Goal: Information Seeking & Learning: Learn about a topic

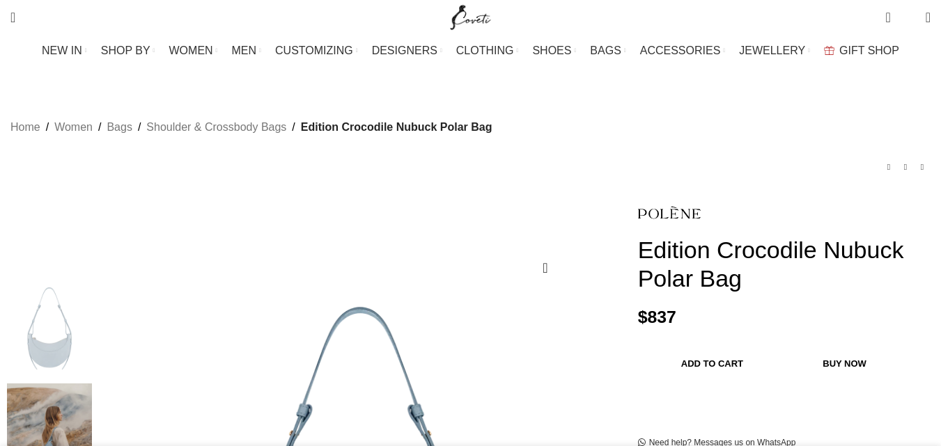
drag, startPoint x: 0, startPoint y: 0, endPoint x: 301, endPoint y: 262, distance: 398.7
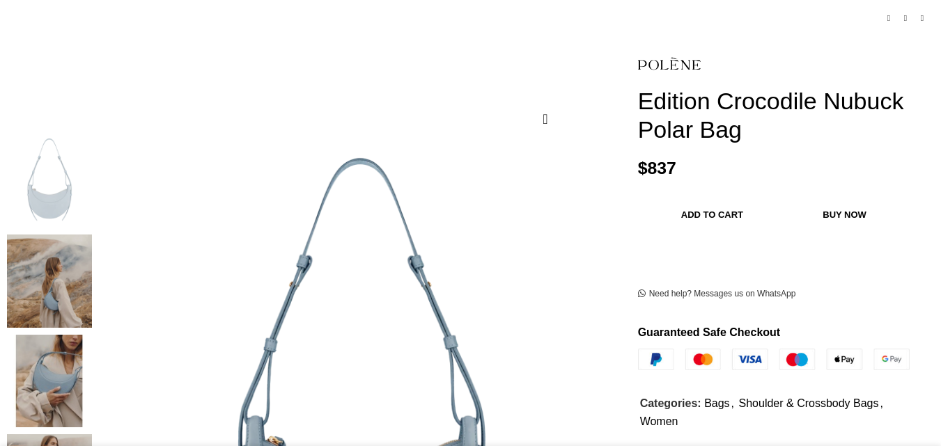
drag, startPoint x: 301, startPoint y: 262, endPoint x: 317, endPoint y: 336, distance: 76.2
click at [317, 336] on figure at bounding box center [359, 394] width 521 height 521
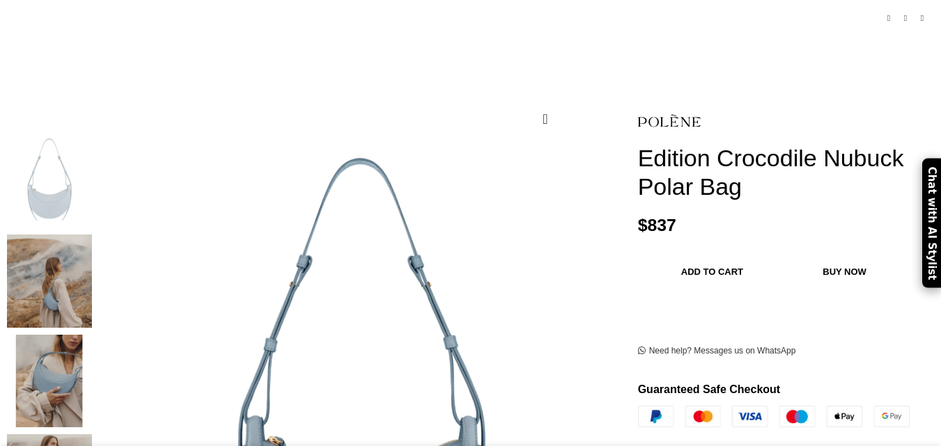
drag, startPoint x: 317, startPoint y: 336, endPoint x: 236, endPoint y: 283, distance: 96.9
click at [236, 283] on figure at bounding box center [359, 394] width 521 height 521
click at [348, 288] on figure at bounding box center [359, 394] width 521 height 521
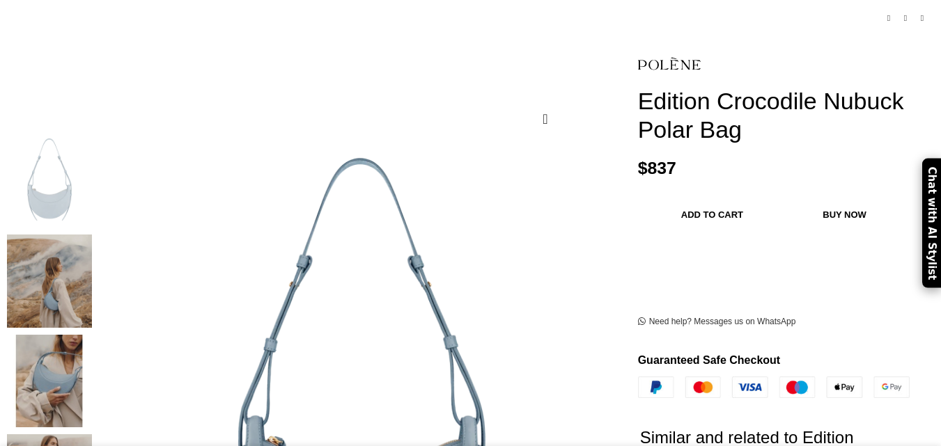
scroll to position [0, 440]
click at [92, 337] on img at bounding box center [49, 381] width 85 height 93
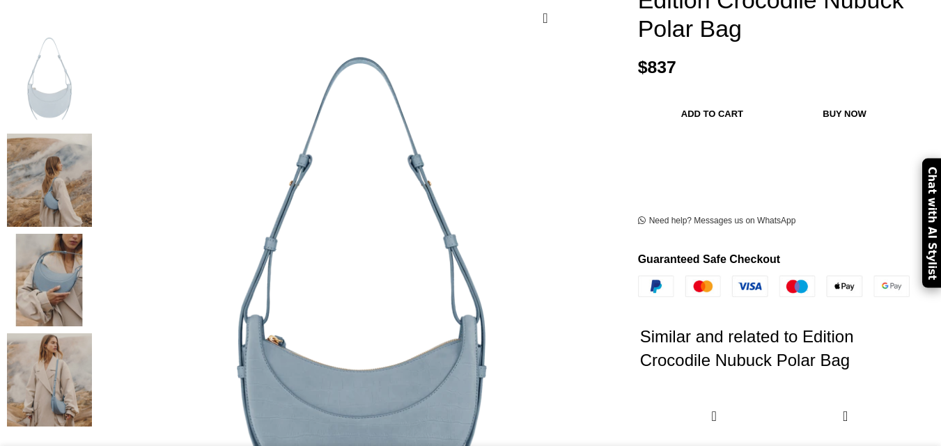
scroll to position [0, 733]
click at [92, 244] on img at bounding box center [49, 280] width 85 height 93
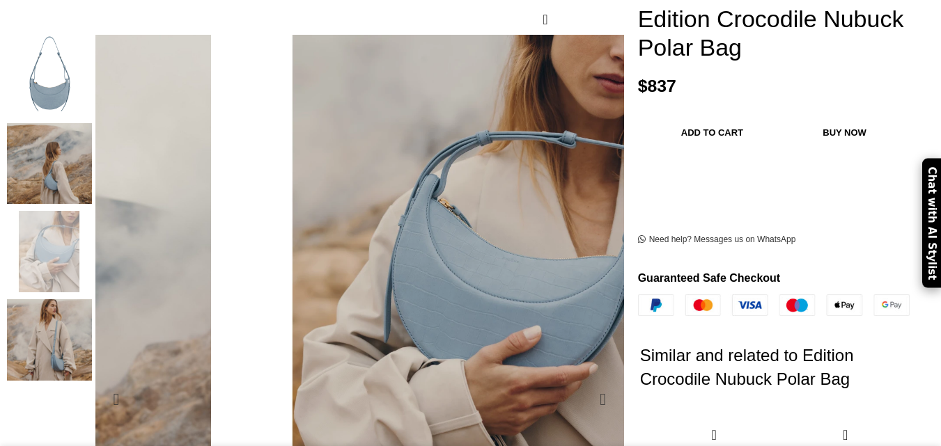
drag, startPoint x: 393, startPoint y: 262, endPoint x: 355, endPoint y: 219, distance: 57.2
click at [355, 219] on img "3 / 4" at bounding box center [481, 349] width 1273 height 1782
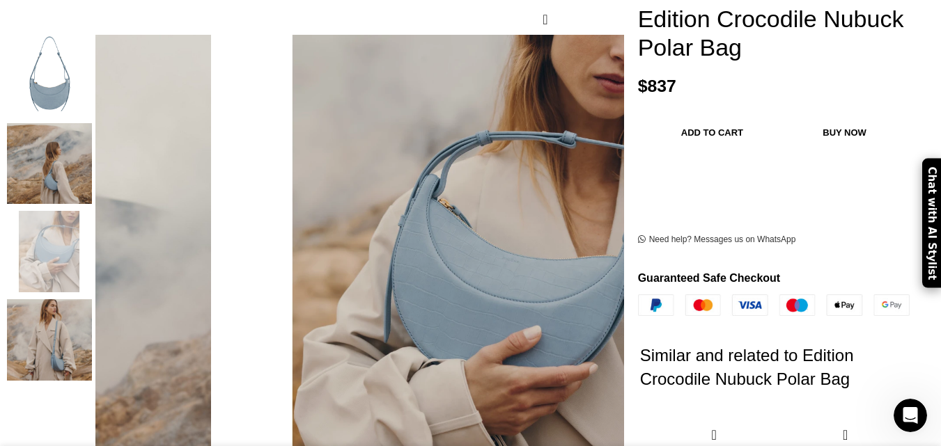
click at [92, 152] on img "2 / 4" at bounding box center [49, 163] width 85 height 81
